Goal: Task Accomplishment & Management: Use online tool/utility

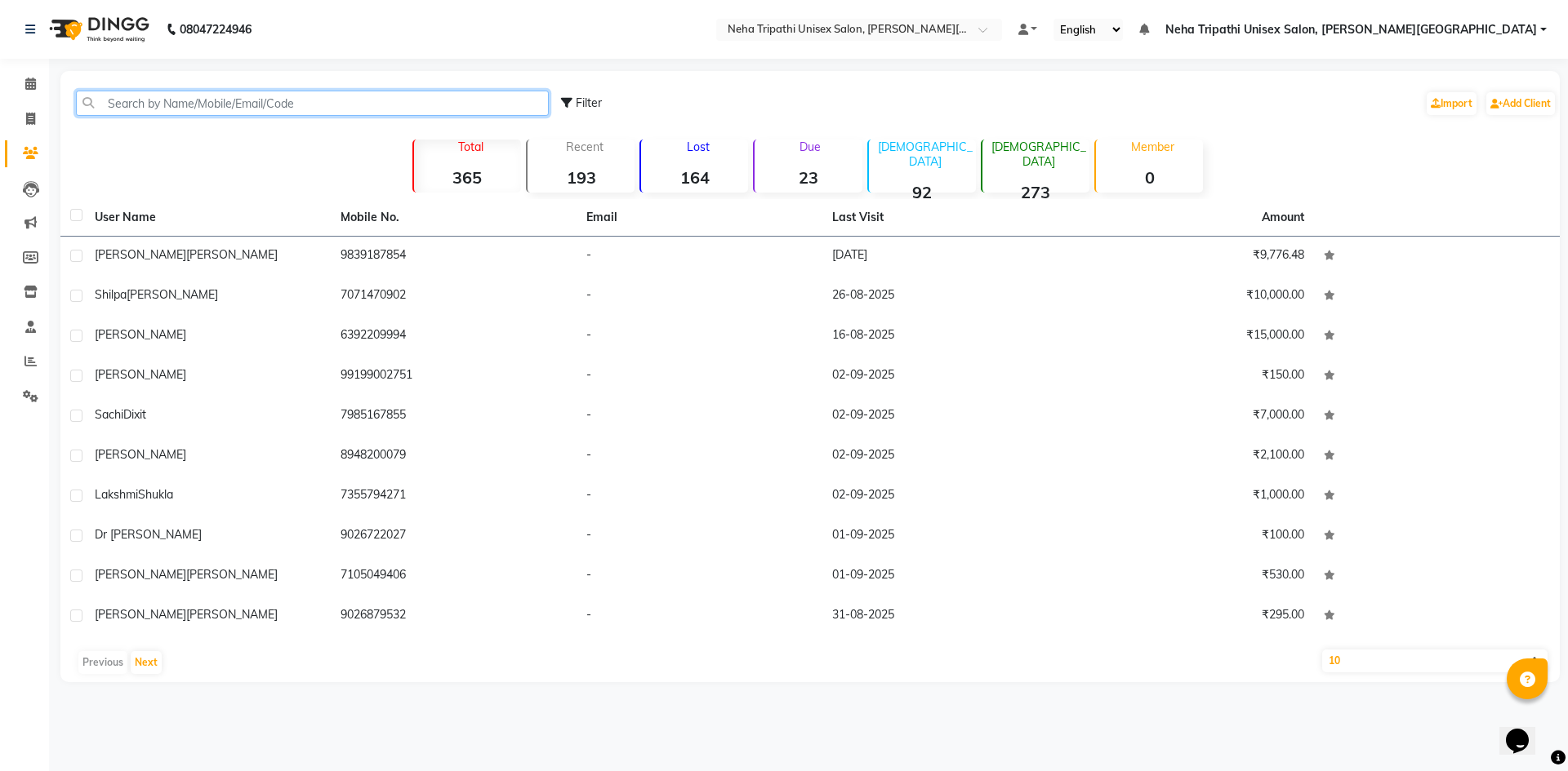
drag, startPoint x: 0, startPoint y: 0, endPoint x: 280, endPoint y: 101, distance: 297.7
click at [274, 99] on input "text" at bounding box center [313, 102] width 473 height 25
click at [23, 116] on span at bounding box center [31, 119] width 29 height 19
select select "service"
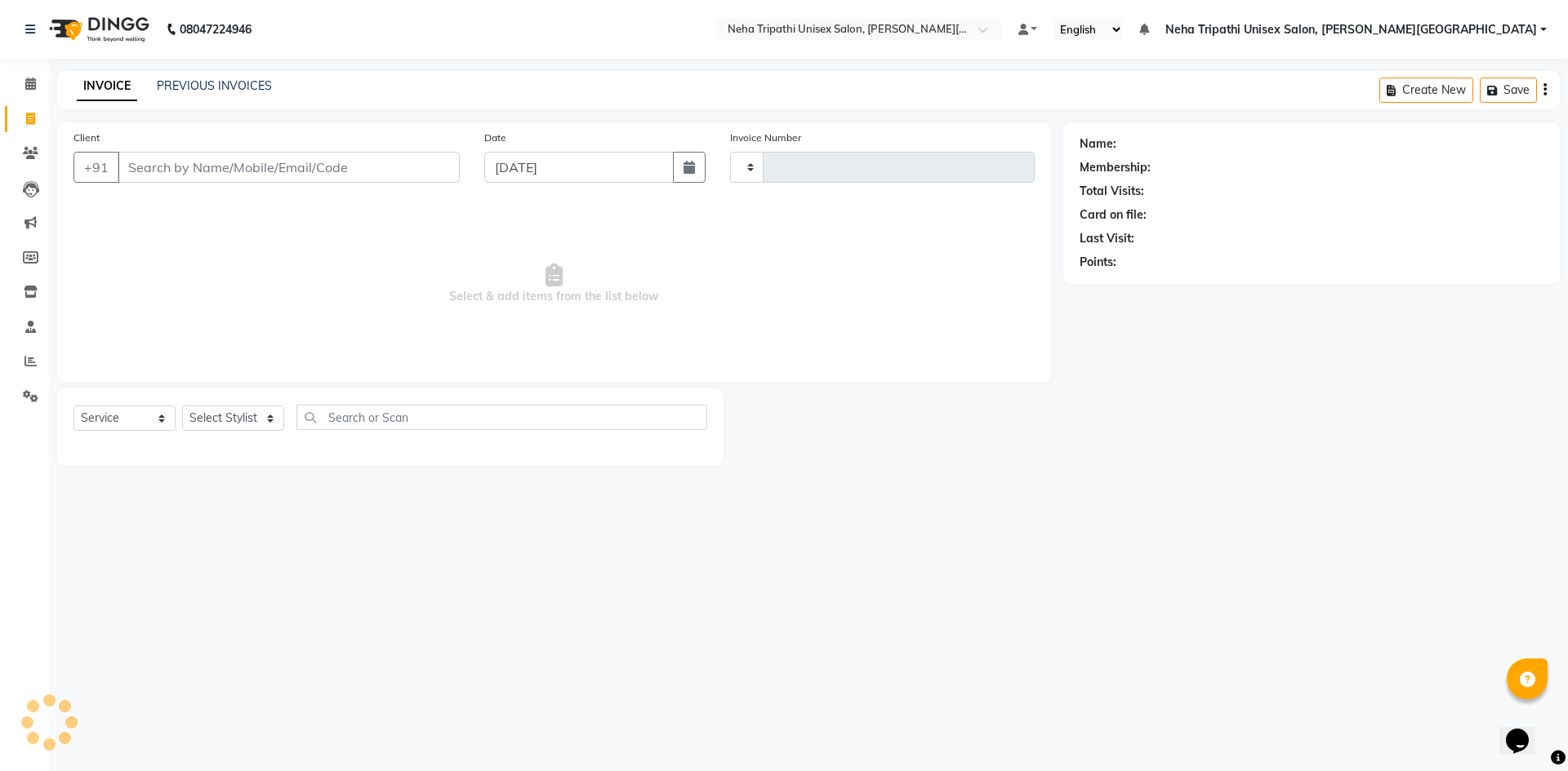
type input "0529"
select select "7540"
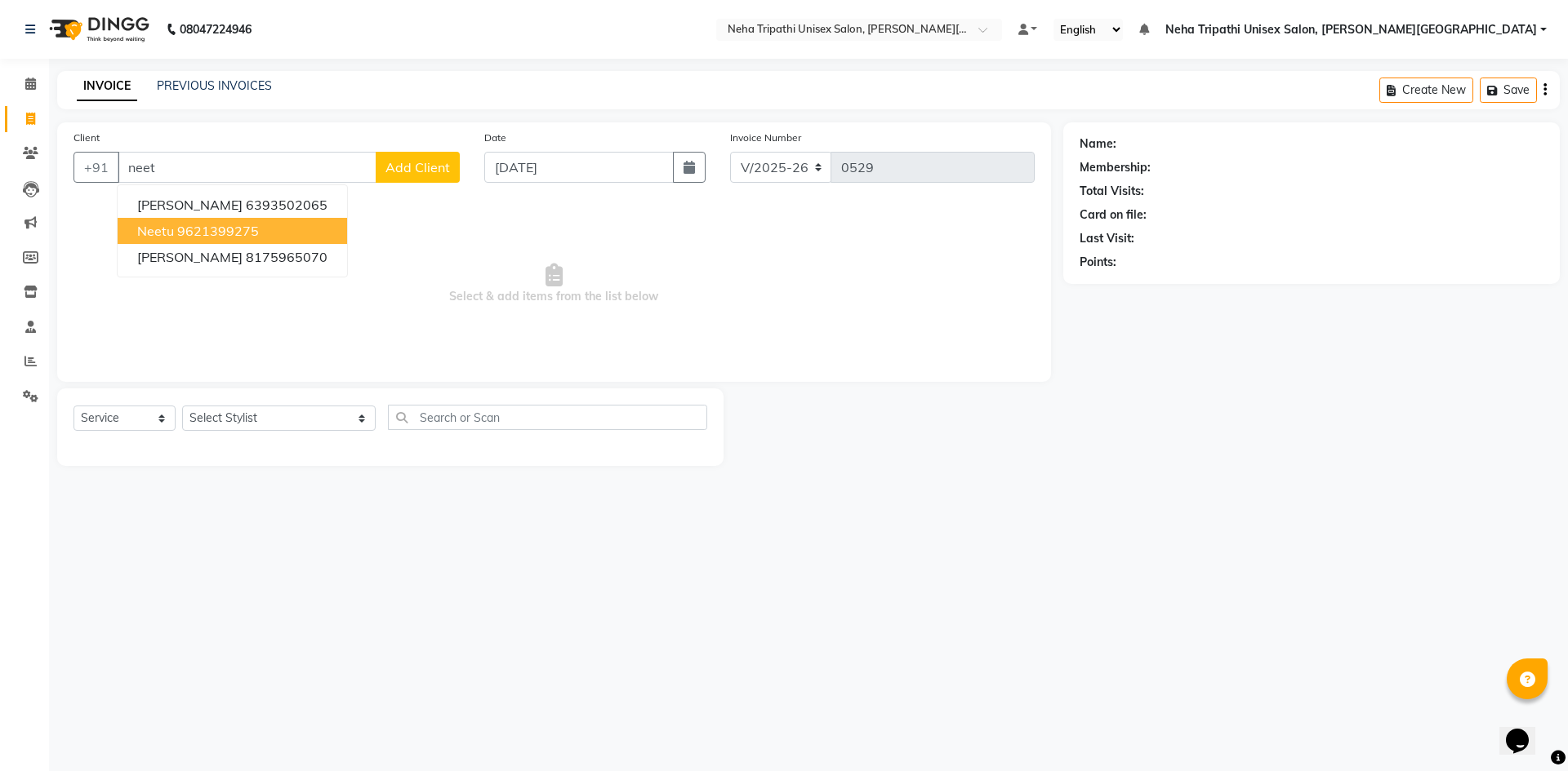
click at [156, 236] on span "Neetu" at bounding box center [155, 231] width 36 height 17
type input "9621399275"
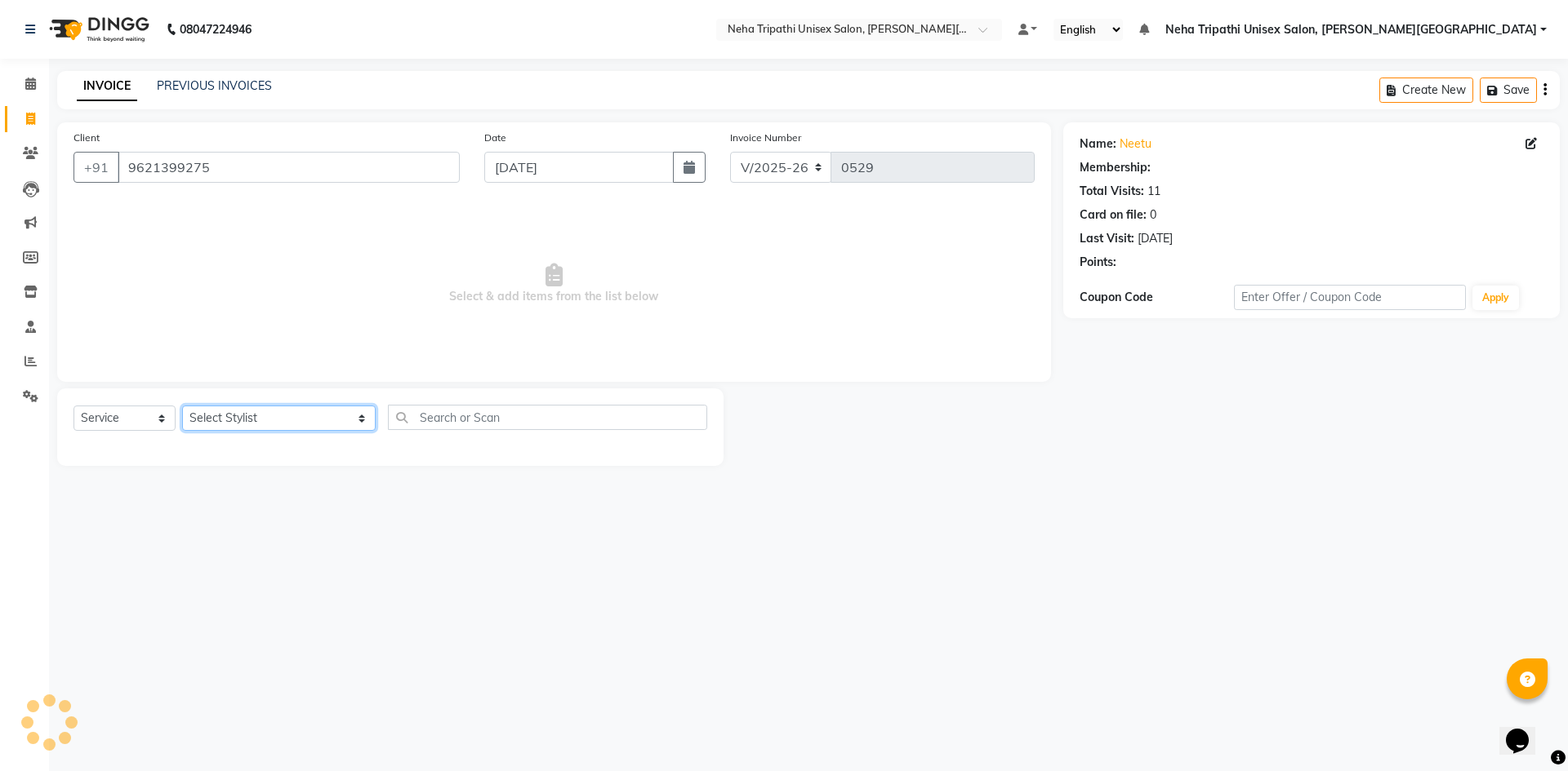
select select "1: Object"
click at [273, 420] on select "Select Stylist [PERSON_NAME] [PERSON_NAME] [PERSON_NAME] [PERSON_NAME] Unisex S…" at bounding box center [279, 418] width 194 height 25
select select "90776"
click at [182, 406] on select "Select Stylist [PERSON_NAME] [PERSON_NAME] [PERSON_NAME] [PERSON_NAME] Unisex S…" at bounding box center [279, 418] width 194 height 25
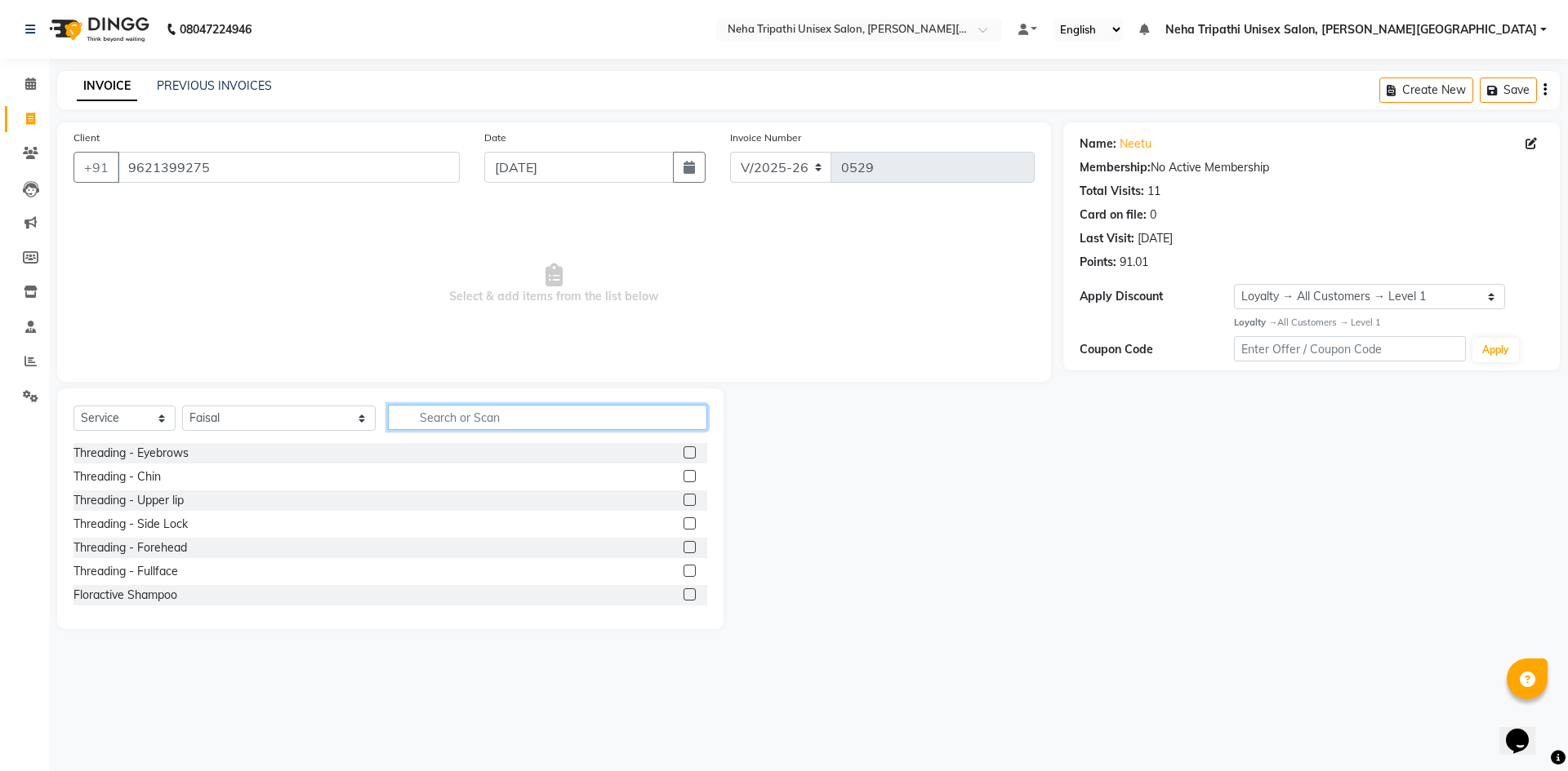
click at [388, 425] on input "text" at bounding box center [547, 417] width 320 height 25
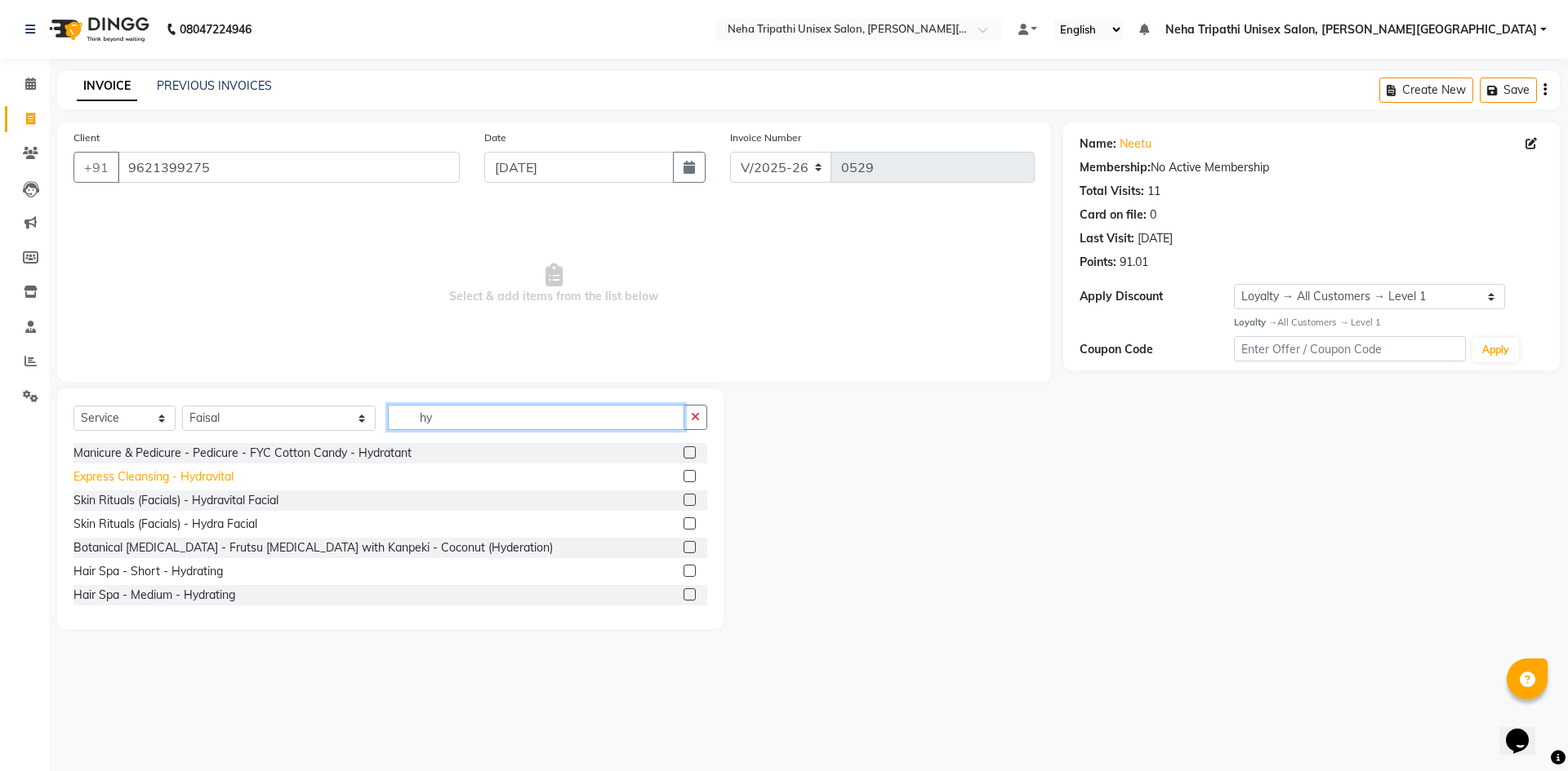
type input "hy"
click at [201, 481] on div "Express Cleansing - Hydravital" at bounding box center [154, 477] width 160 height 17
checkbox input "false"
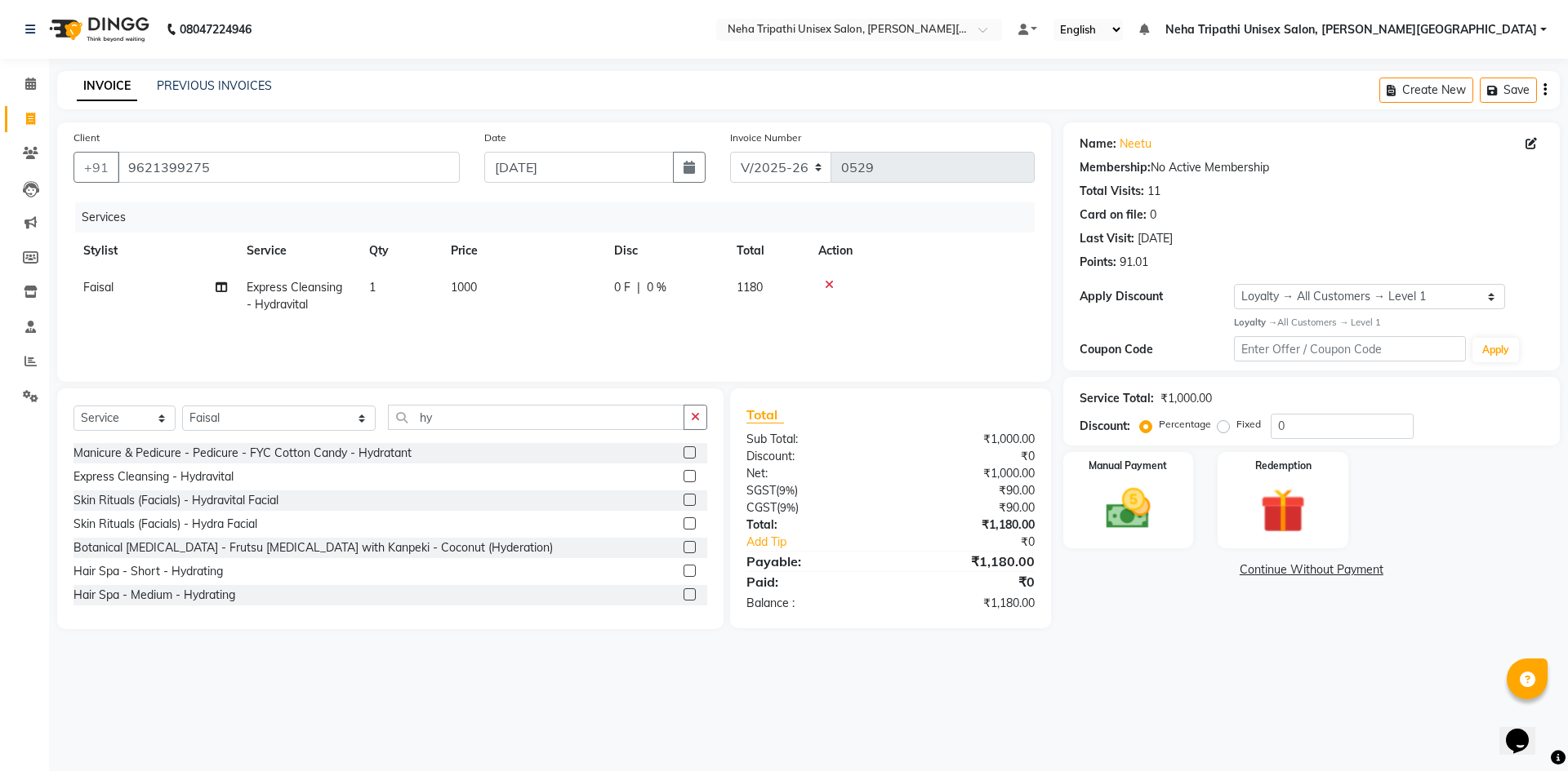
drag, startPoint x: 461, startPoint y: 290, endPoint x: 469, endPoint y: 307, distance: 18.8
click at [461, 289] on span "1000" at bounding box center [464, 288] width 26 height 15
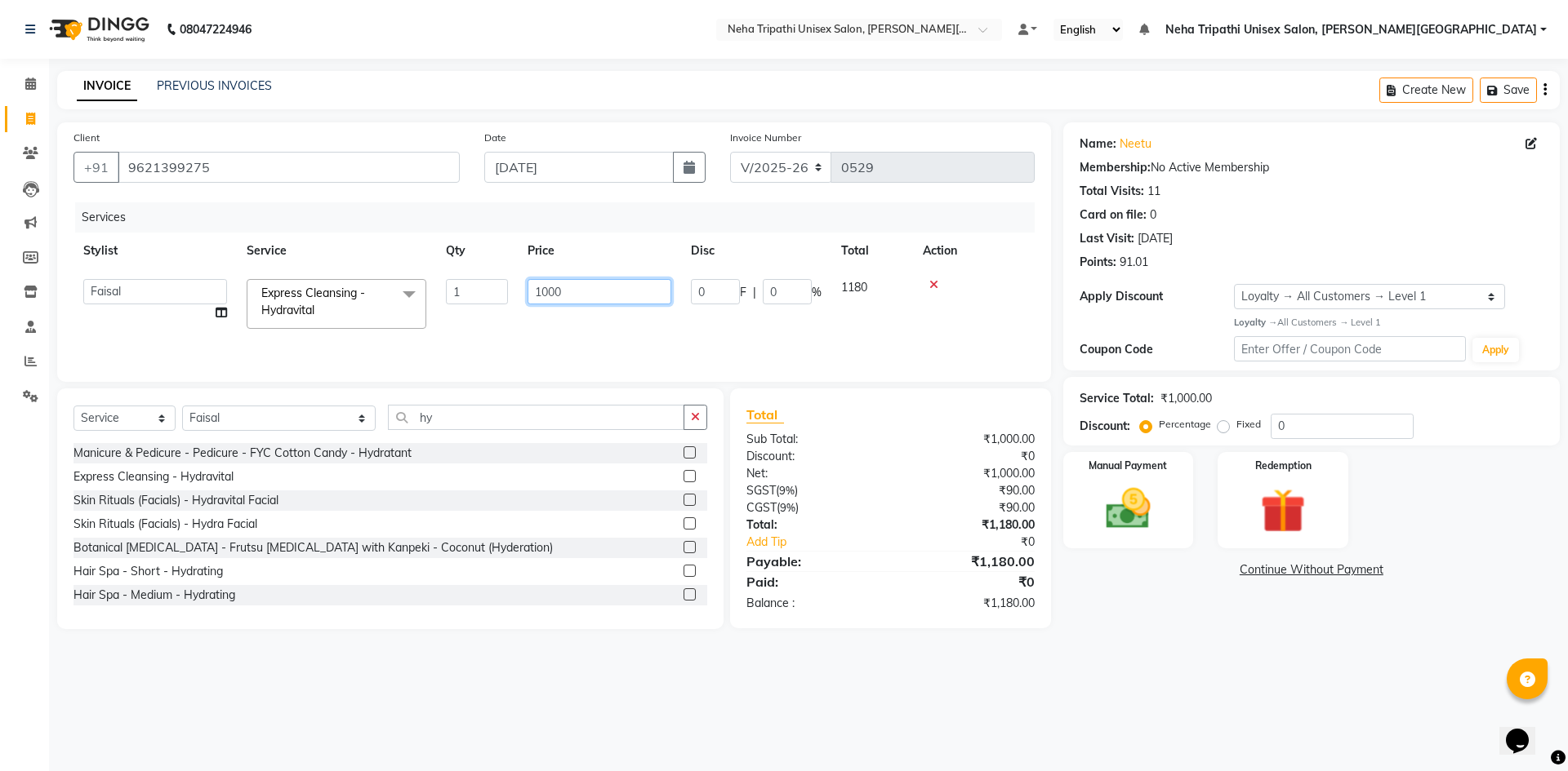
click at [549, 291] on input "1000" at bounding box center [599, 291] width 143 height 25
type input "1400"
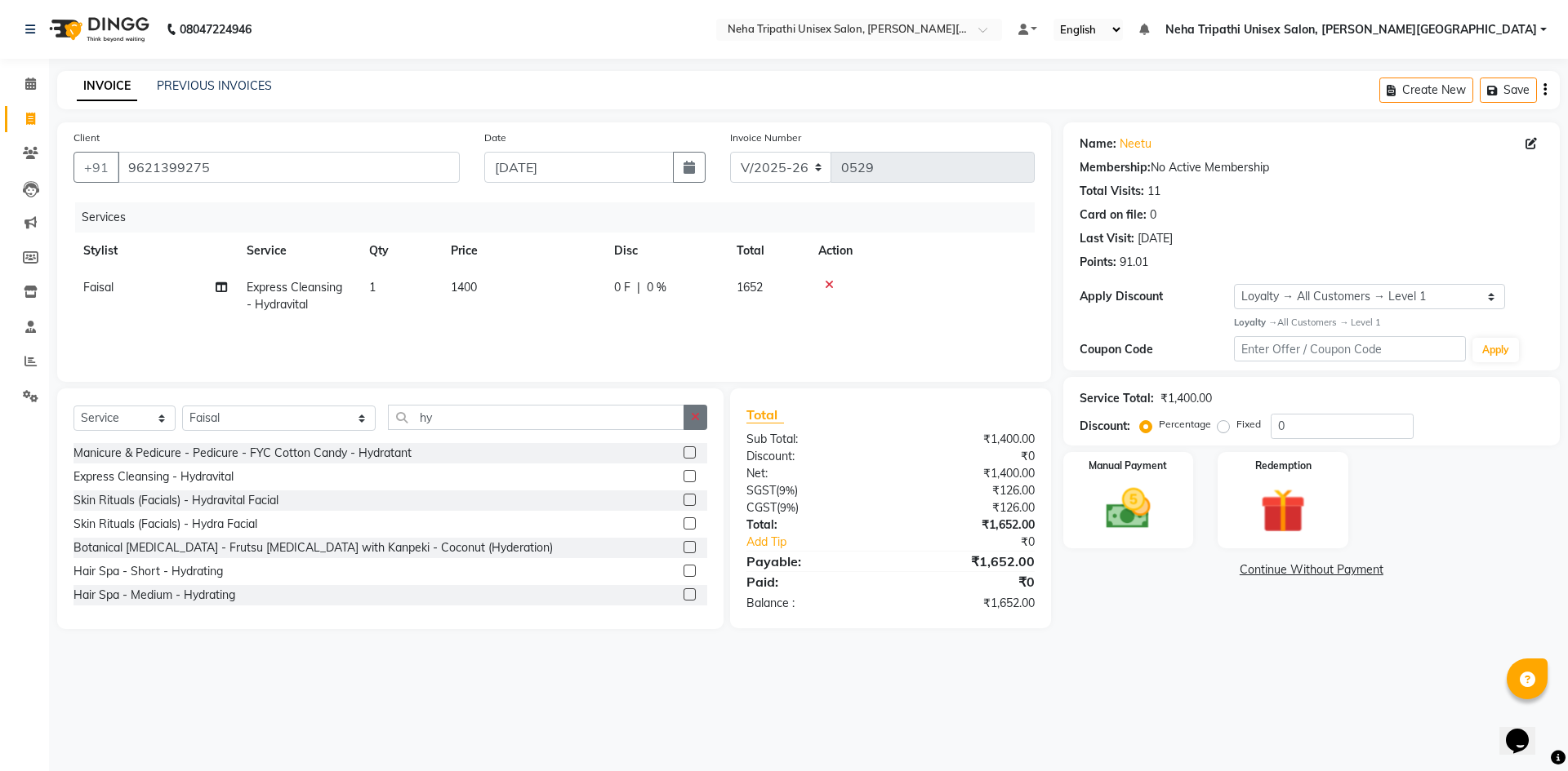
click at [694, 415] on icon "button" at bounding box center [696, 417] width 9 height 11
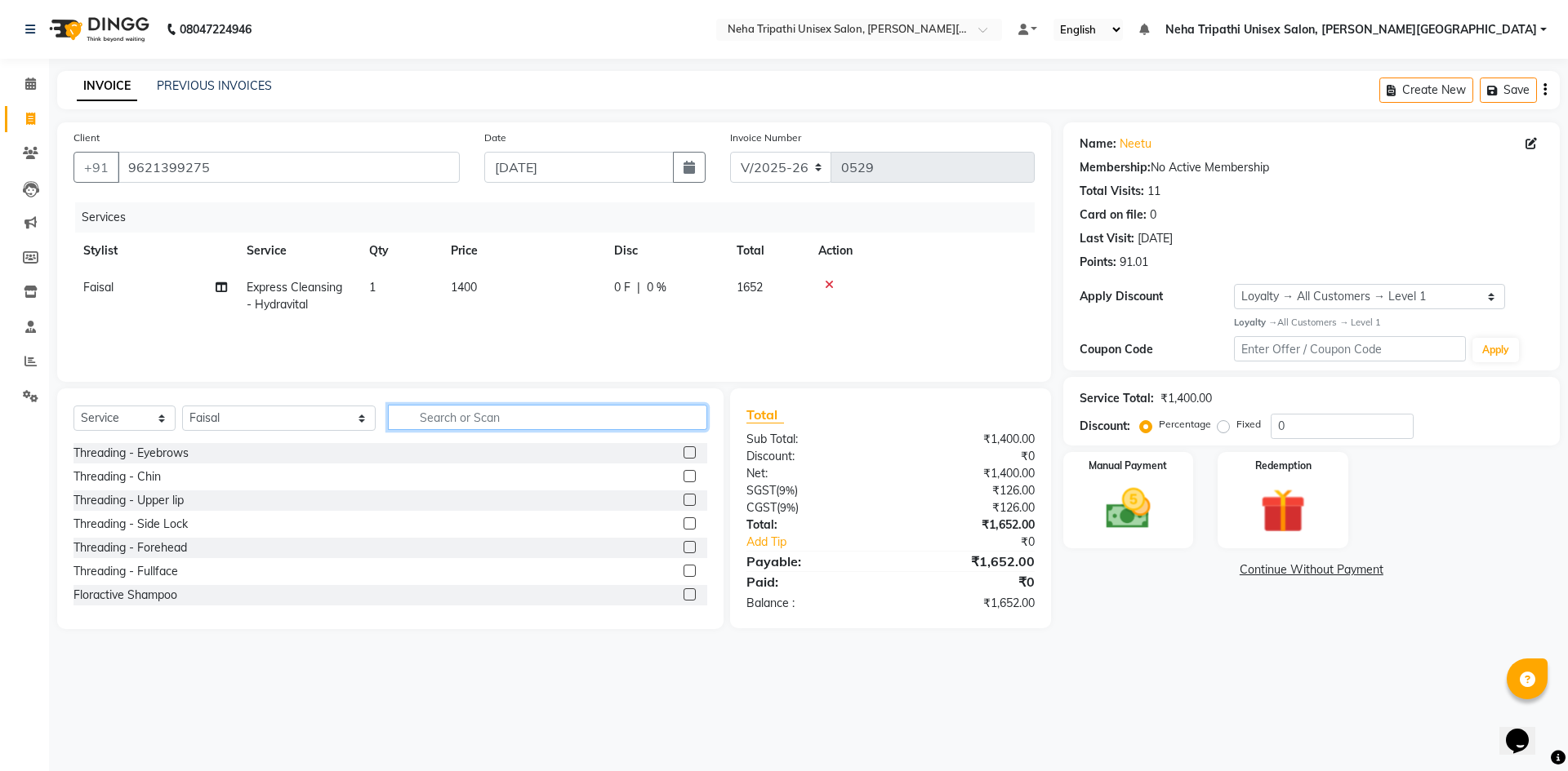
click at [550, 411] on input "text" at bounding box center [547, 417] width 320 height 25
click at [550, 413] on input "text" at bounding box center [547, 417] width 320 height 25
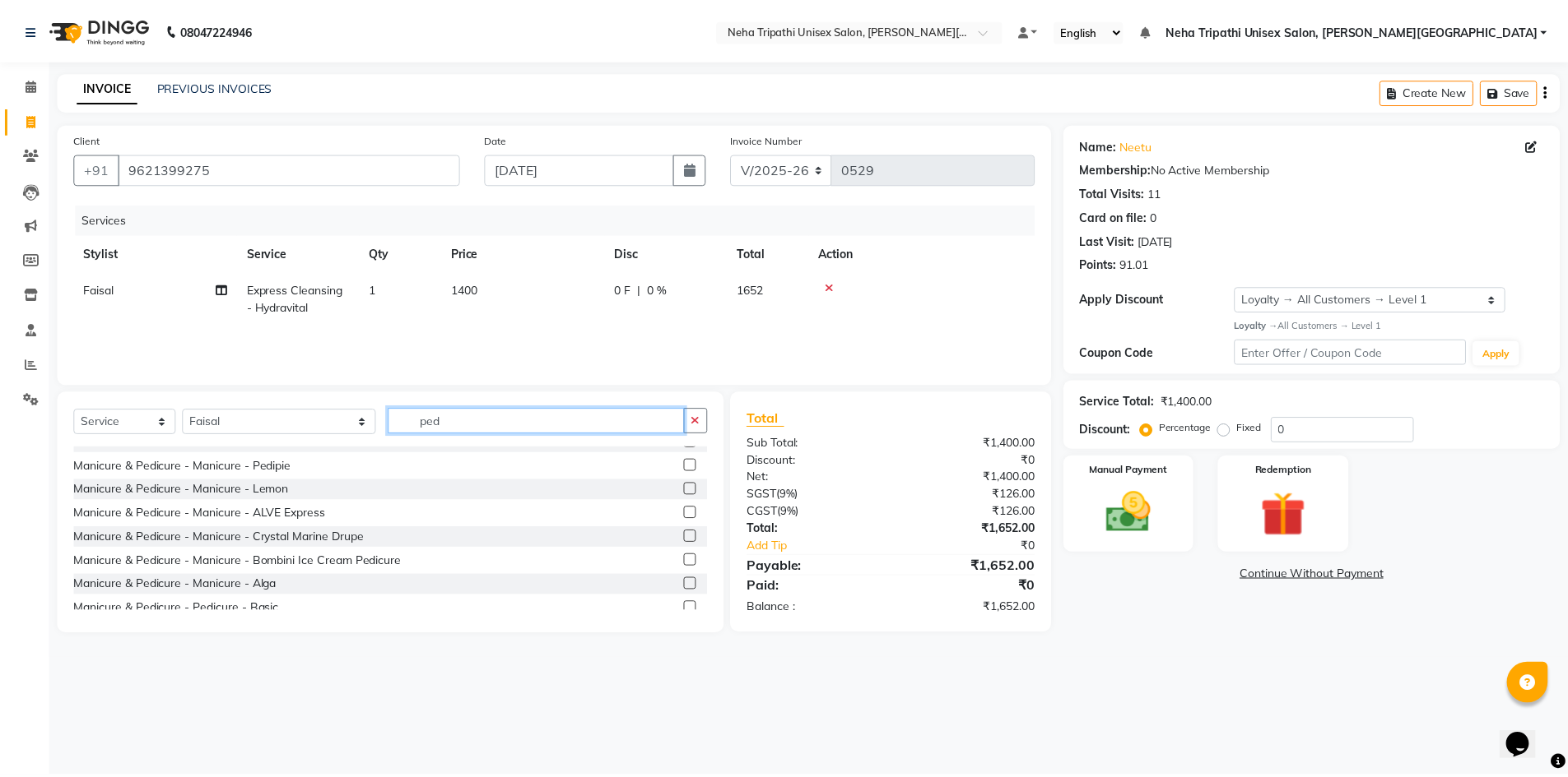
scroll to position [164, 0]
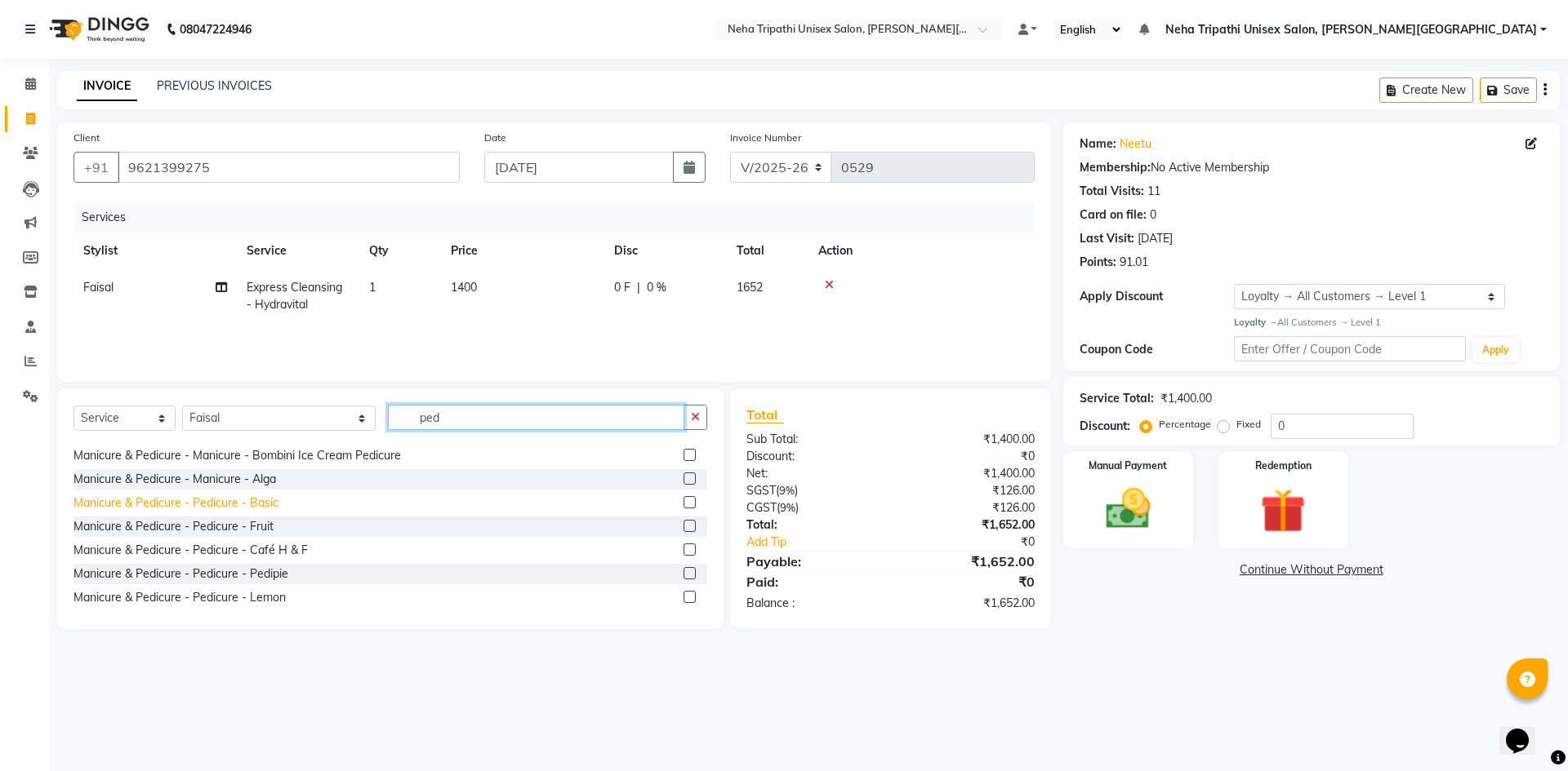
type input "ped"
click at [220, 502] on div "Manicure & Pedicure - Pedicure - Basic" at bounding box center [176, 503] width 205 height 17
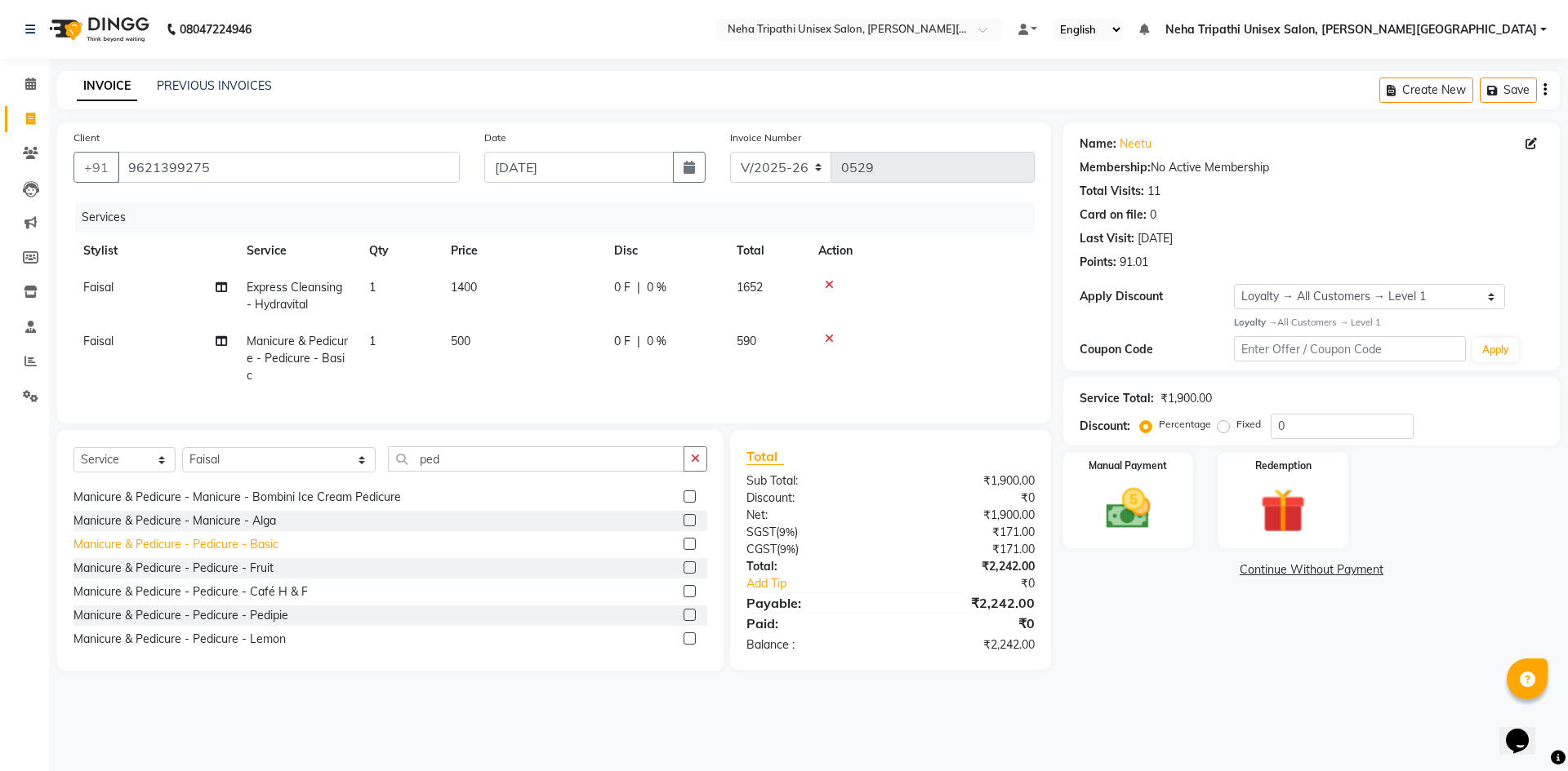
click at [228, 536] on div "Manicure & Pedicure - Pedicure - Basic" at bounding box center [176, 545] width 205 height 17
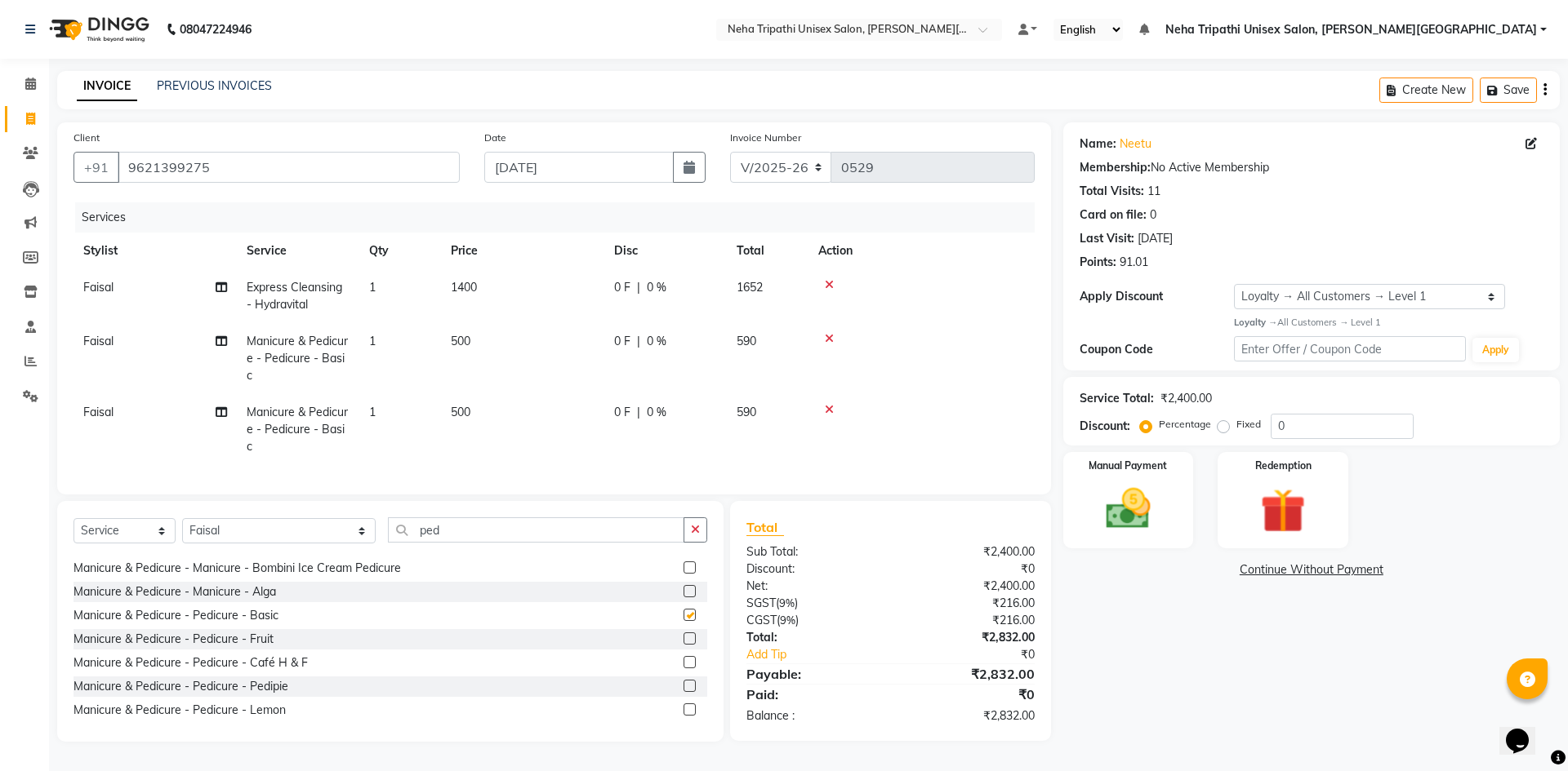
checkbox input "false"
click at [1236, 428] on label "Fixed" at bounding box center [1248, 425] width 24 height 15
click at [1222, 428] on input "Fixed" at bounding box center [1226, 425] width 11 height 11
radio input "true"
click at [1317, 435] on input "0" at bounding box center [1342, 426] width 143 height 25
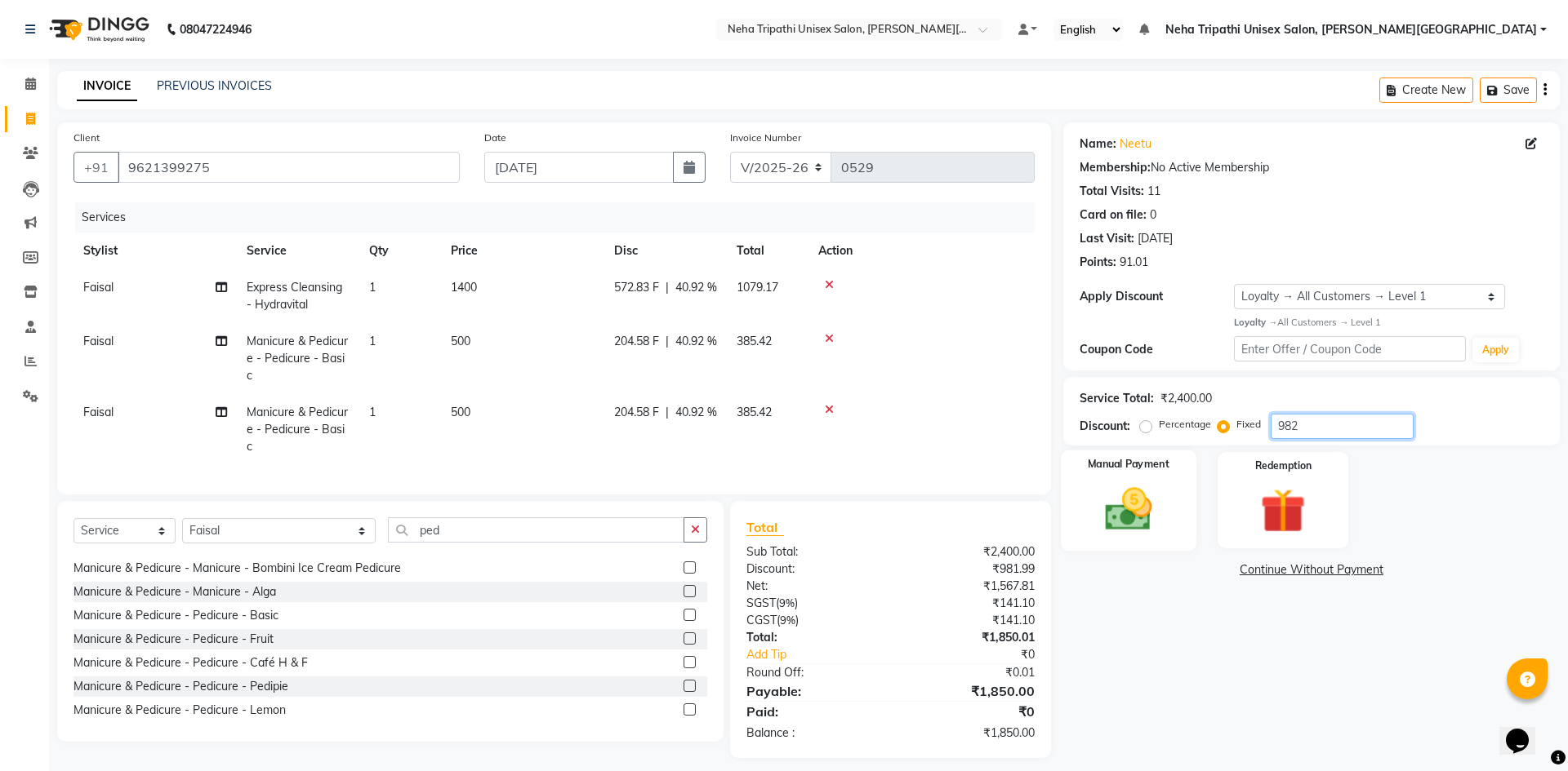
type input "982"
click at [1129, 484] on img at bounding box center [1128, 509] width 76 height 54
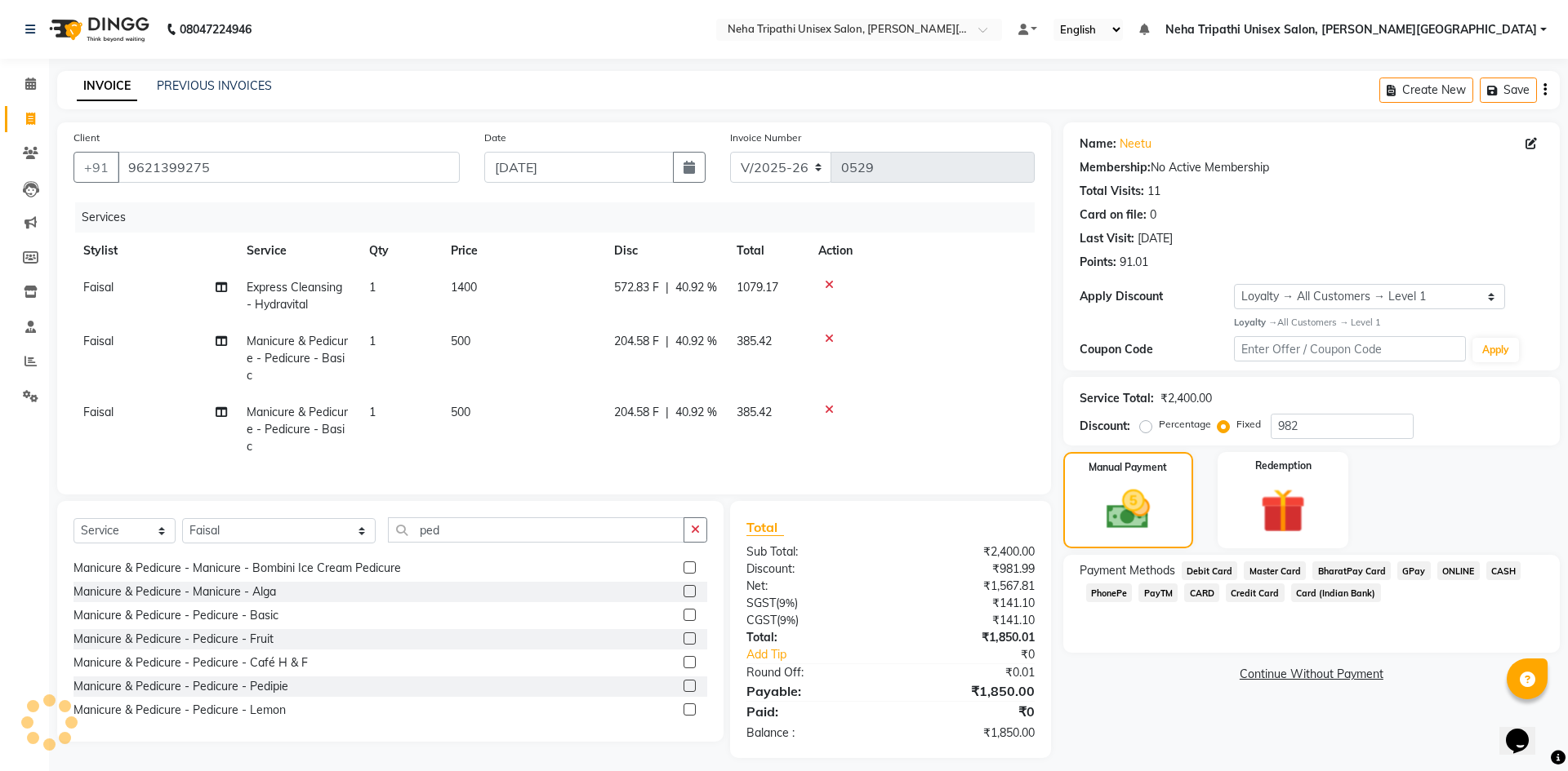
click at [1497, 573] on span "CASH" at bounding box center [1504, 571] width 35 height 19
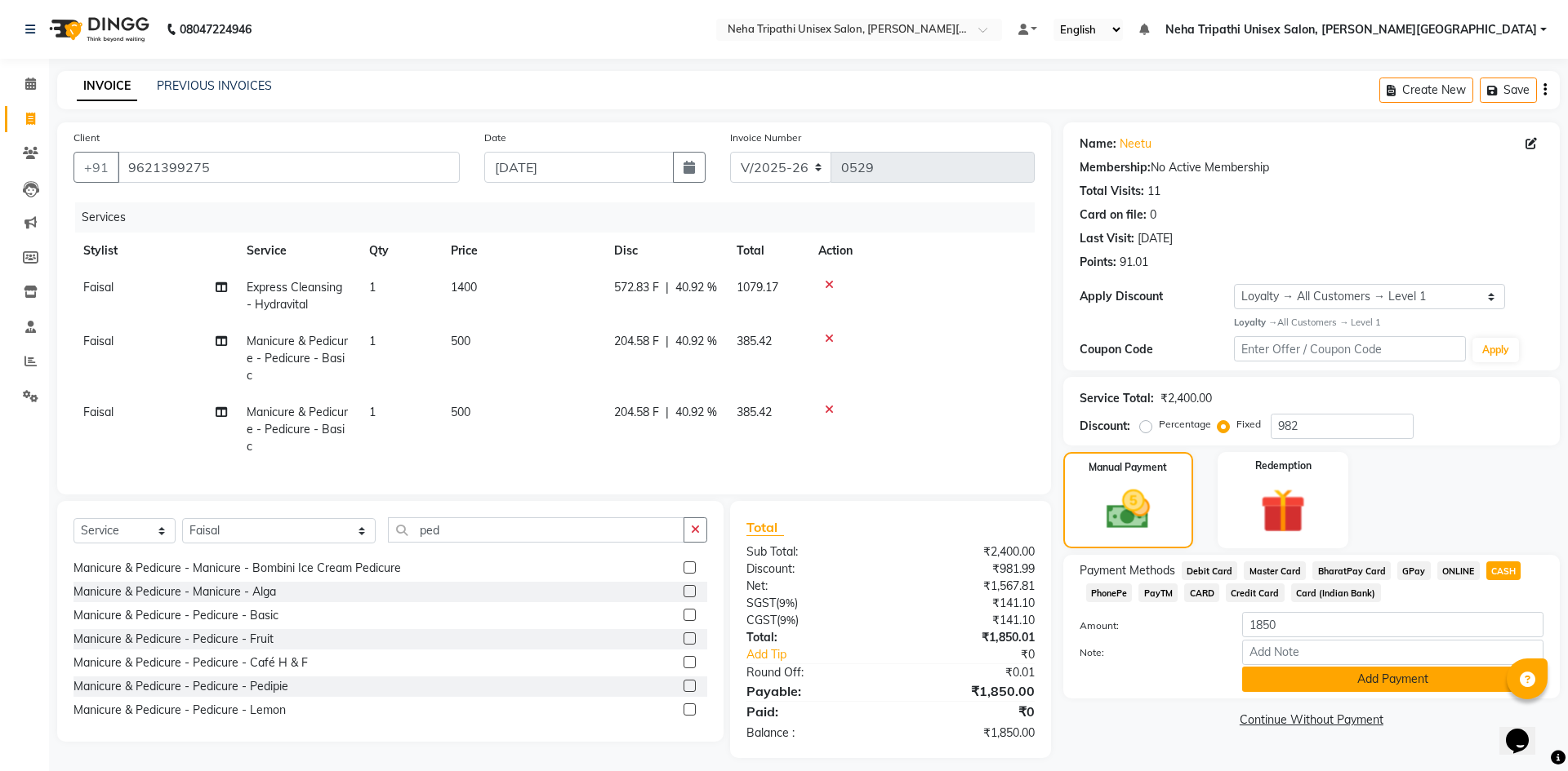
click at [1341, 681] on button "Add Payment" at bounding box center [1392, 679] width 301 height 25
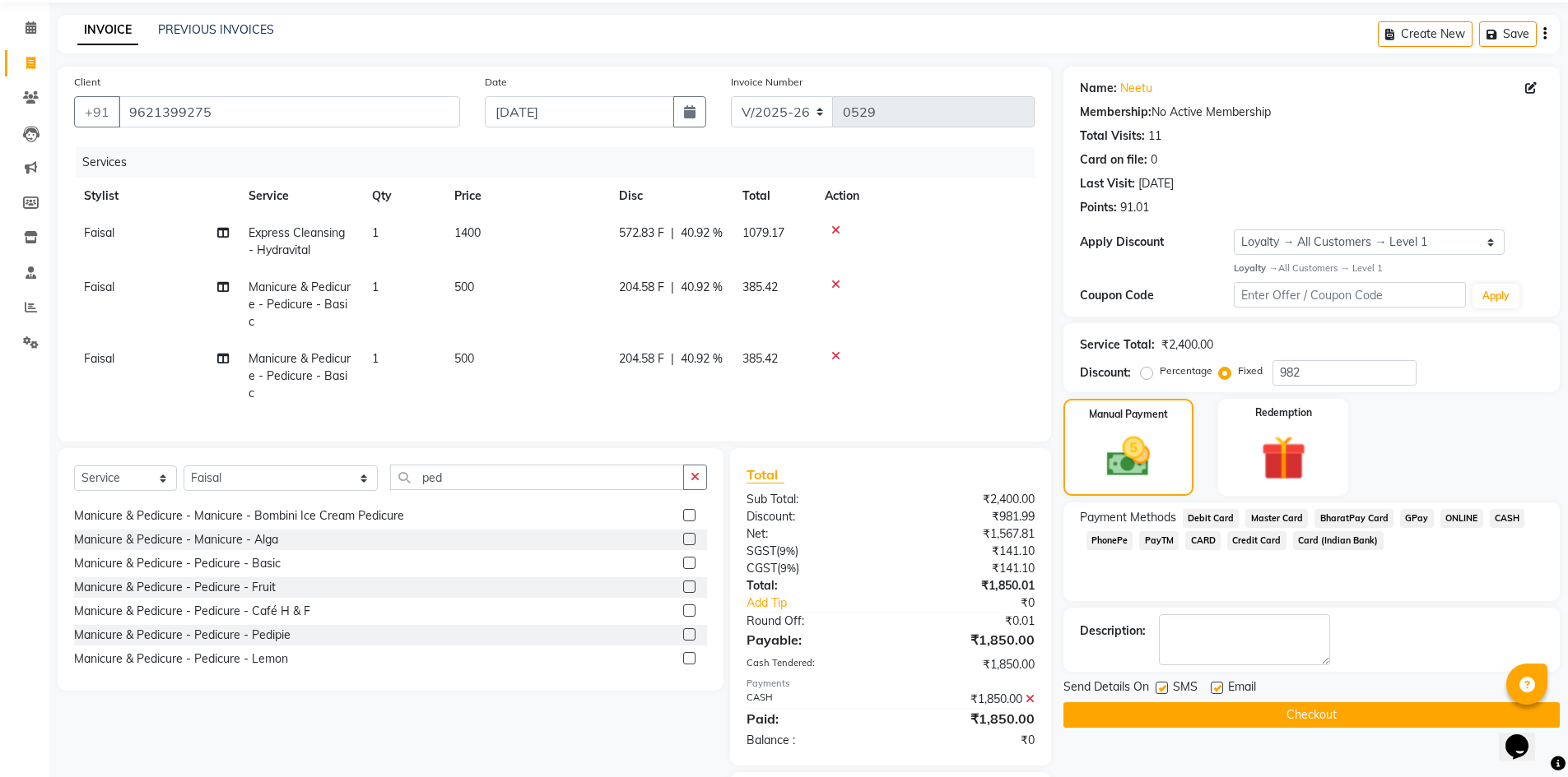
scroll to position [130, 0]
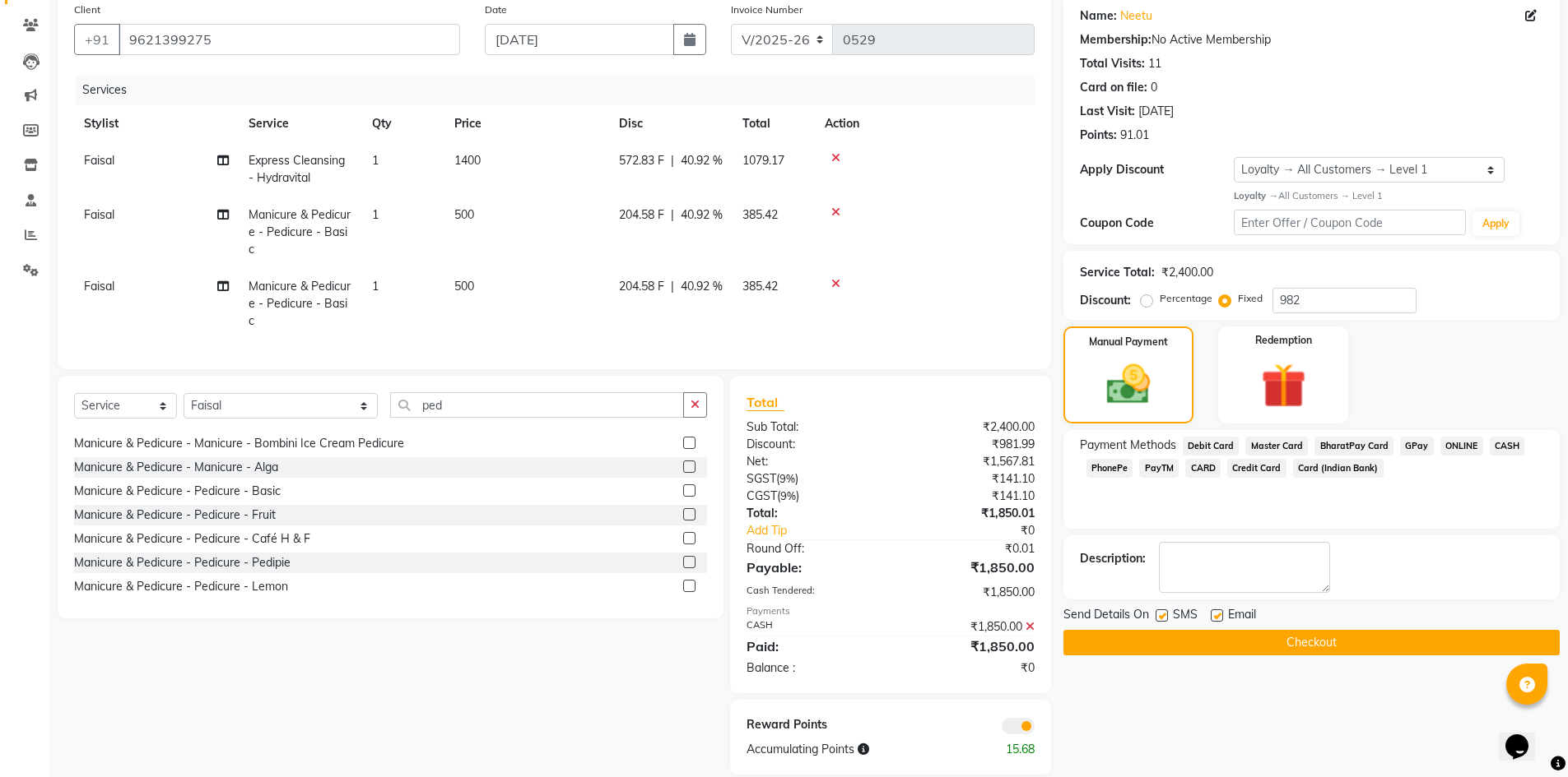
click at [1333, 644] on button "Checkout" at bounding box center [1311, 642] width 497 height 25
